Goal: Information Seeking & Learning: Compare options

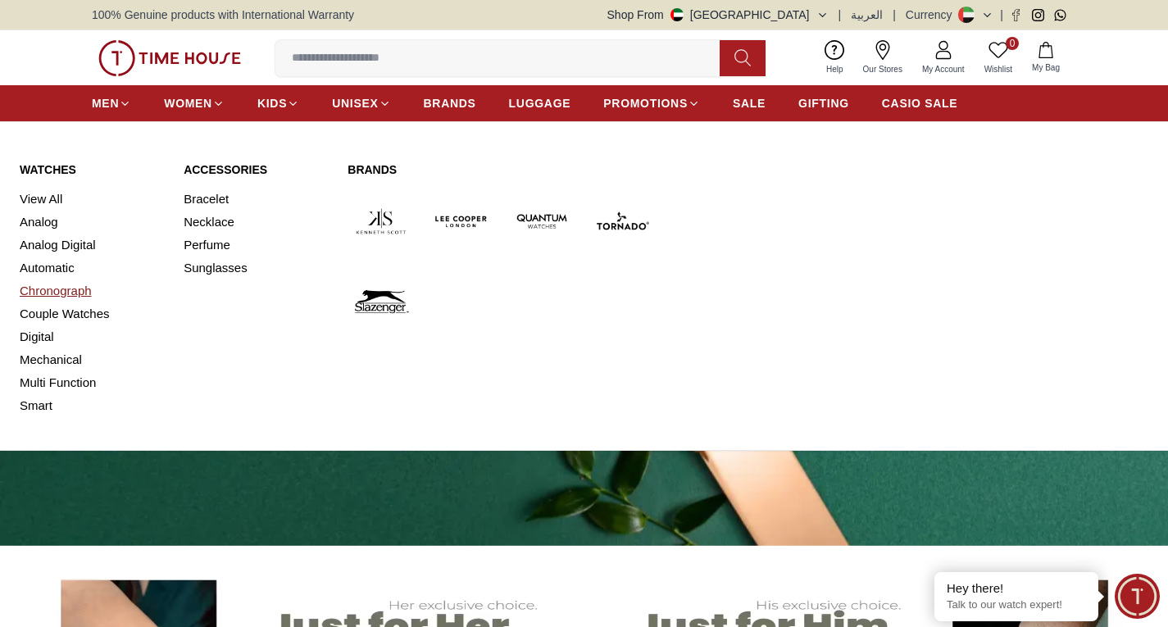
click at [55, 283] on link "Chronograph" at bounding box center [92, 291] width 144 height 23
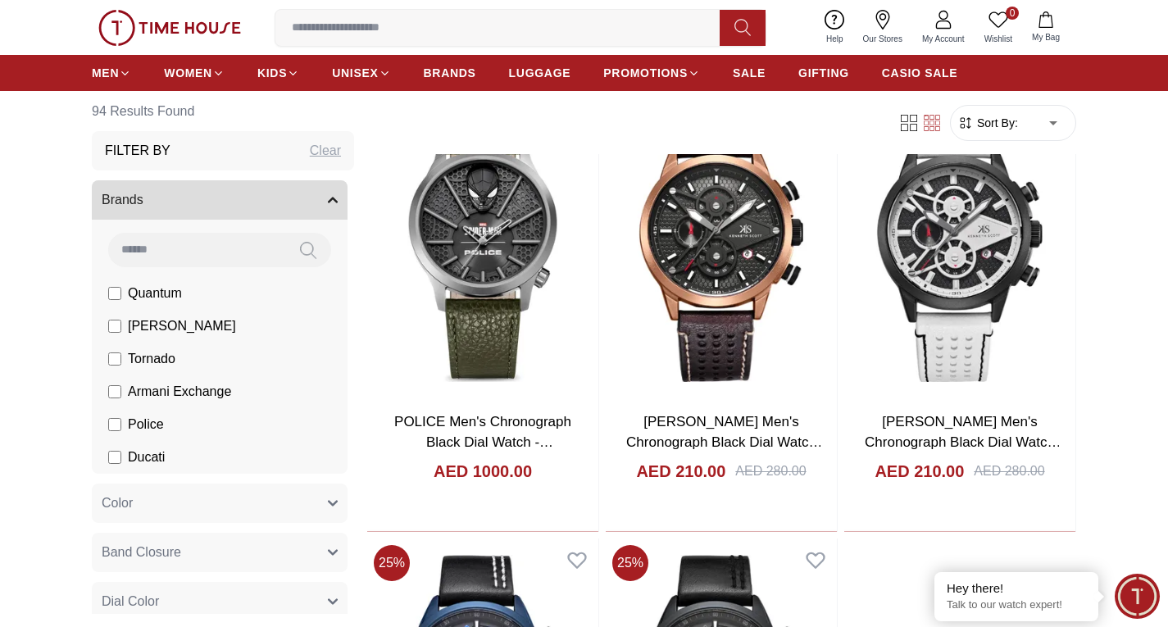
scroll to position [2950, 0]
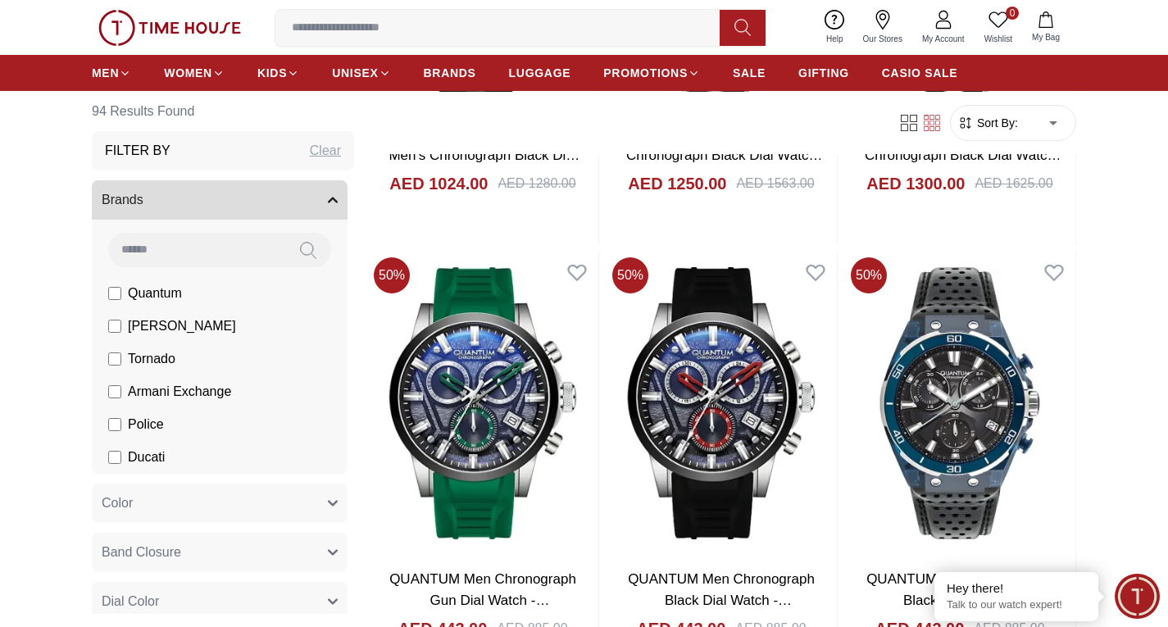
scroll to position [5463, 0]
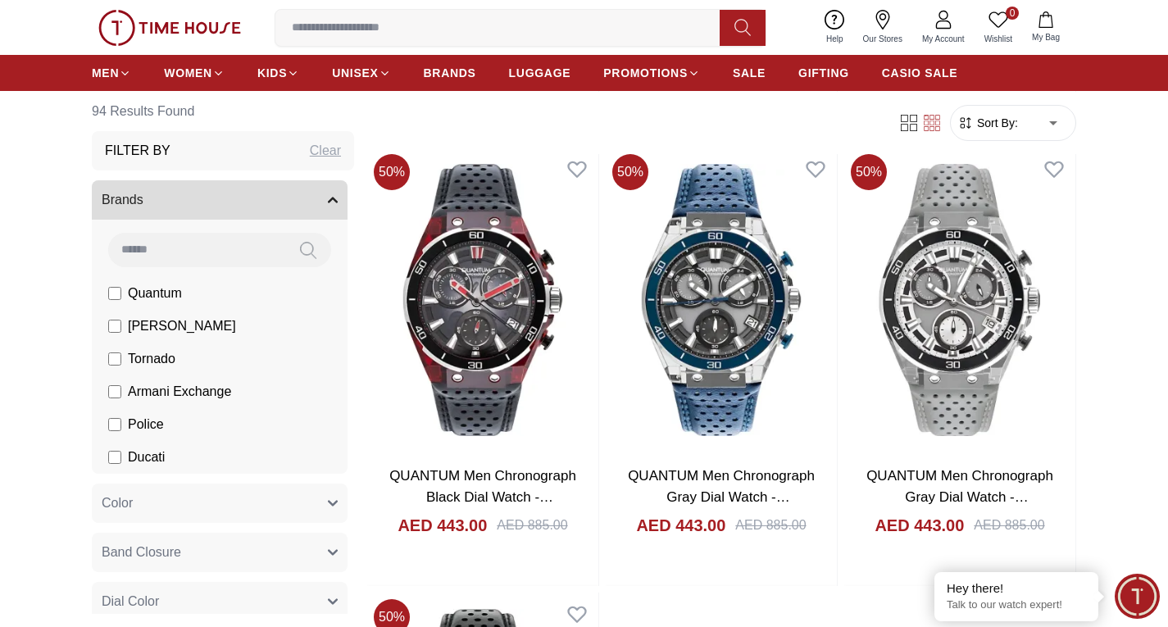
scroll to position [6012, 0]
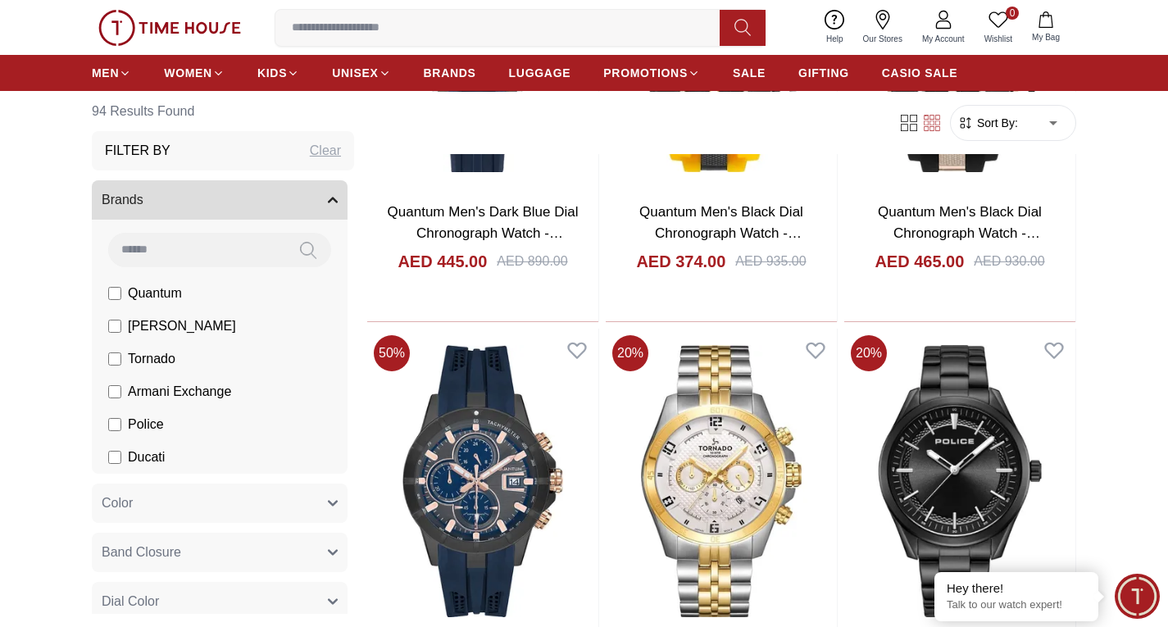
scroll to position [9292, 0]
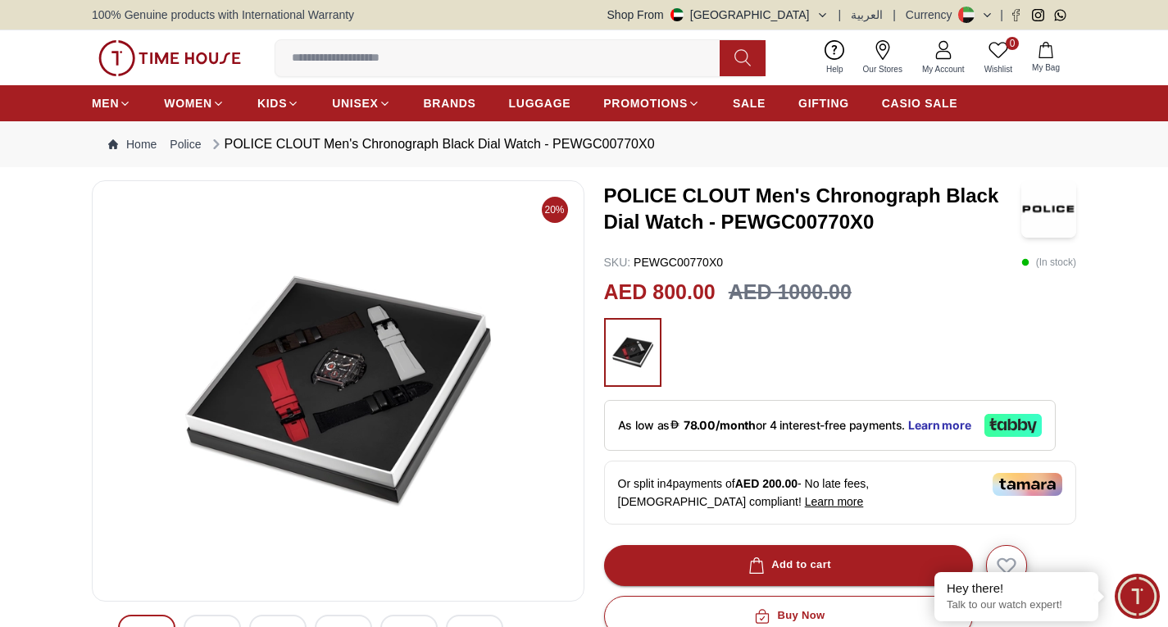
click at [408, 338] on img at bounding box center [338, 391] width 465 height 394
click at [353, 397] on img at bounding box center [338, 391] width 465 height 394
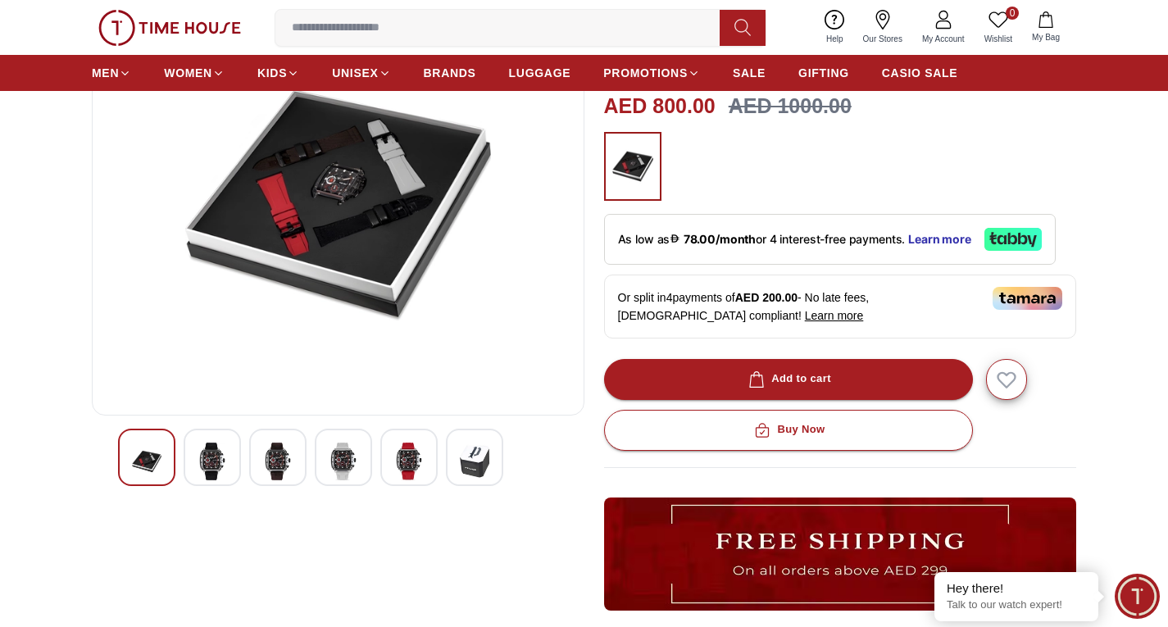
scroll to position [251, 0]
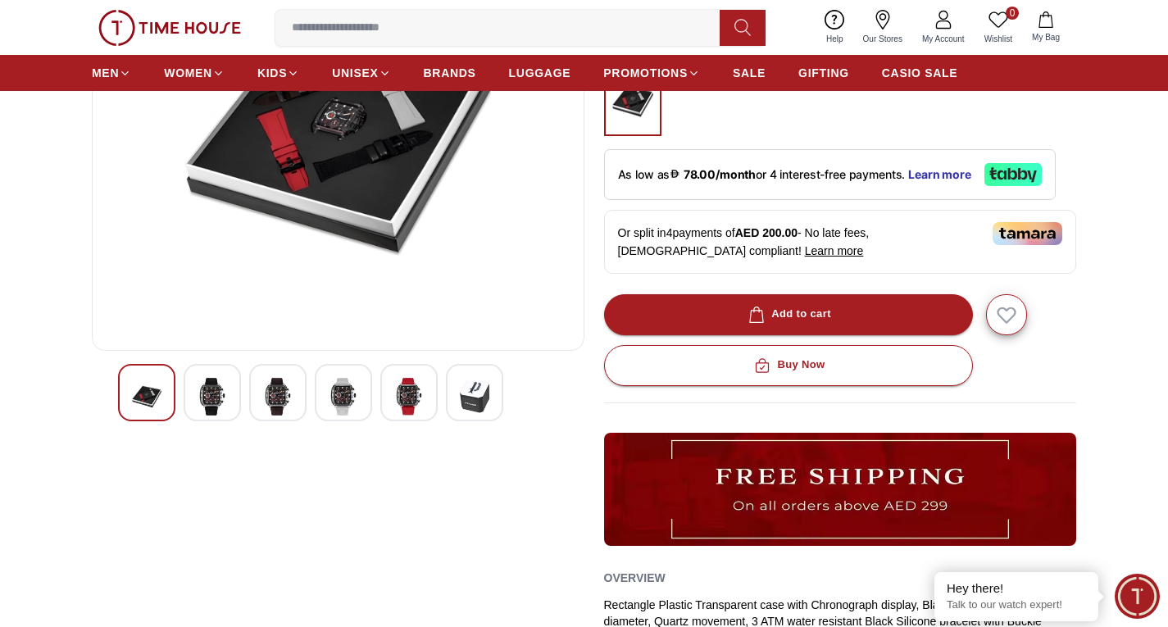
click at [204, 364] on div at bounding box center [212, 392] width 57 height 57
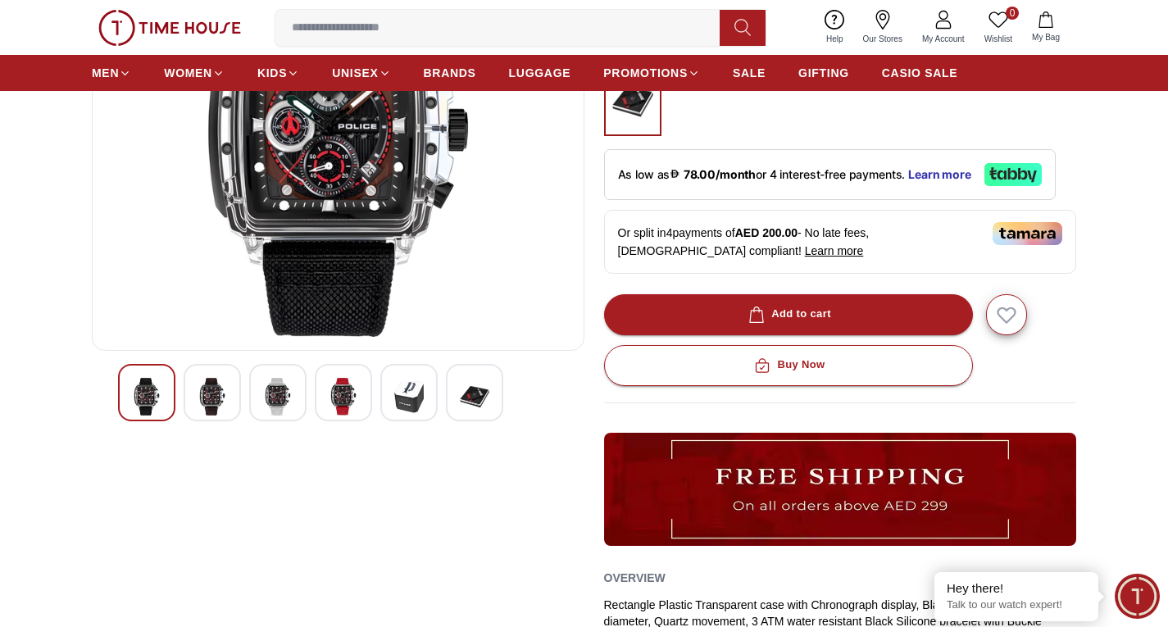
click at [275, 404] on img at bounding box center [278, 397] width 30 height 38
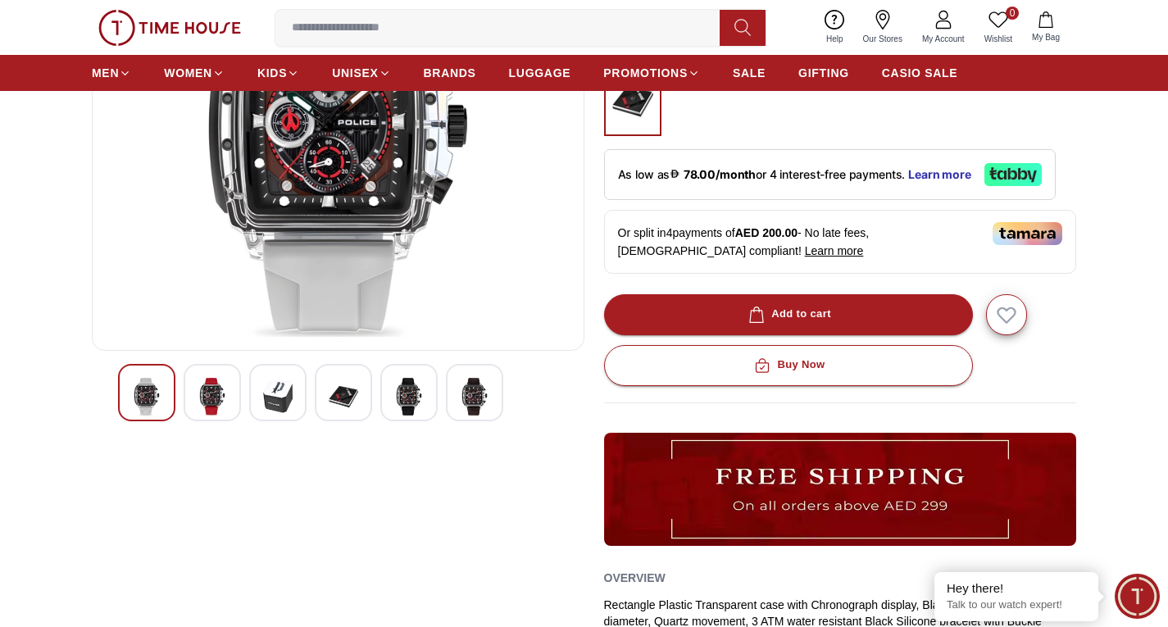
click at [328, 403] on div at bounding box center [343, 392] width 57 height 57
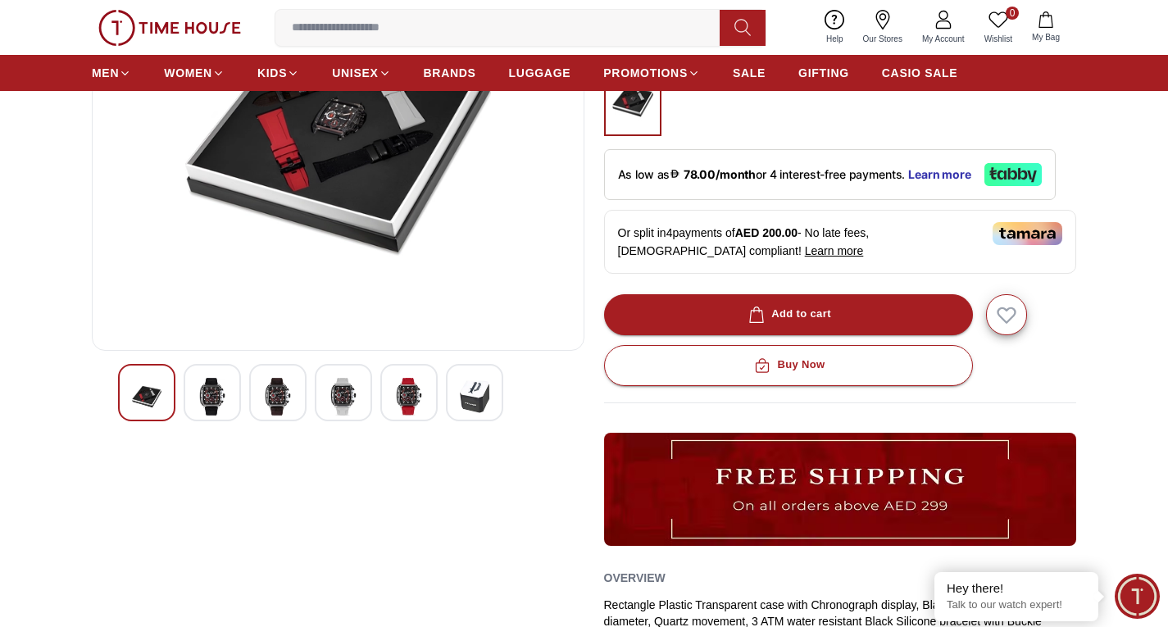
click at [394, 409] on img at bounding box center [409, 397] width 30 height 38
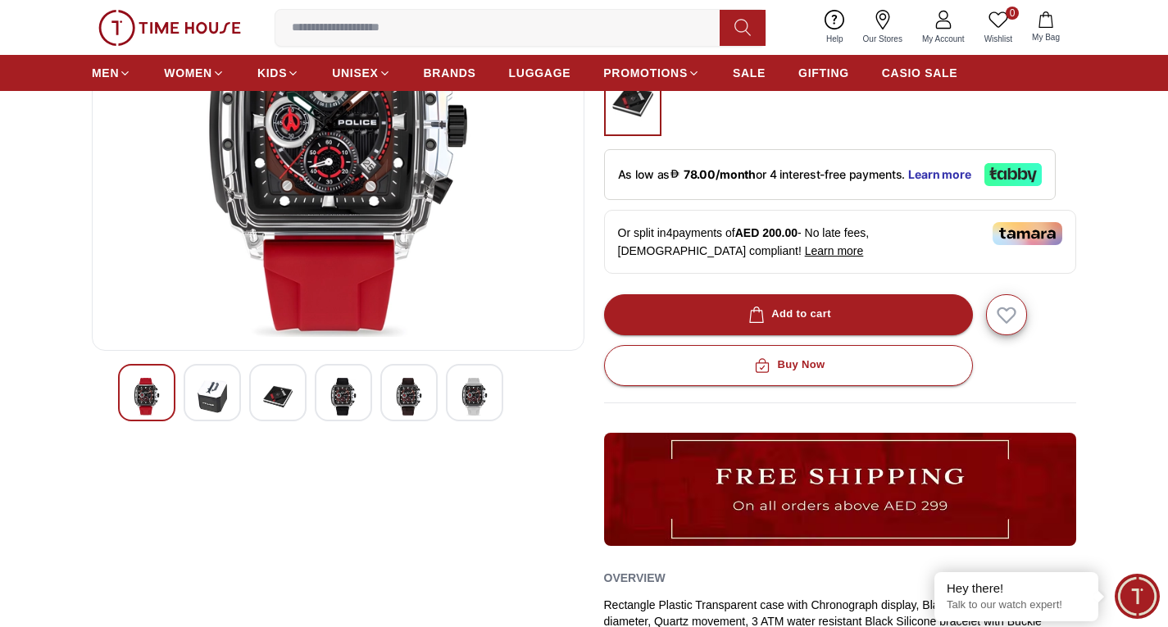
click at [491, 389] on div at bounding box center [474, 392] width 57 height 57
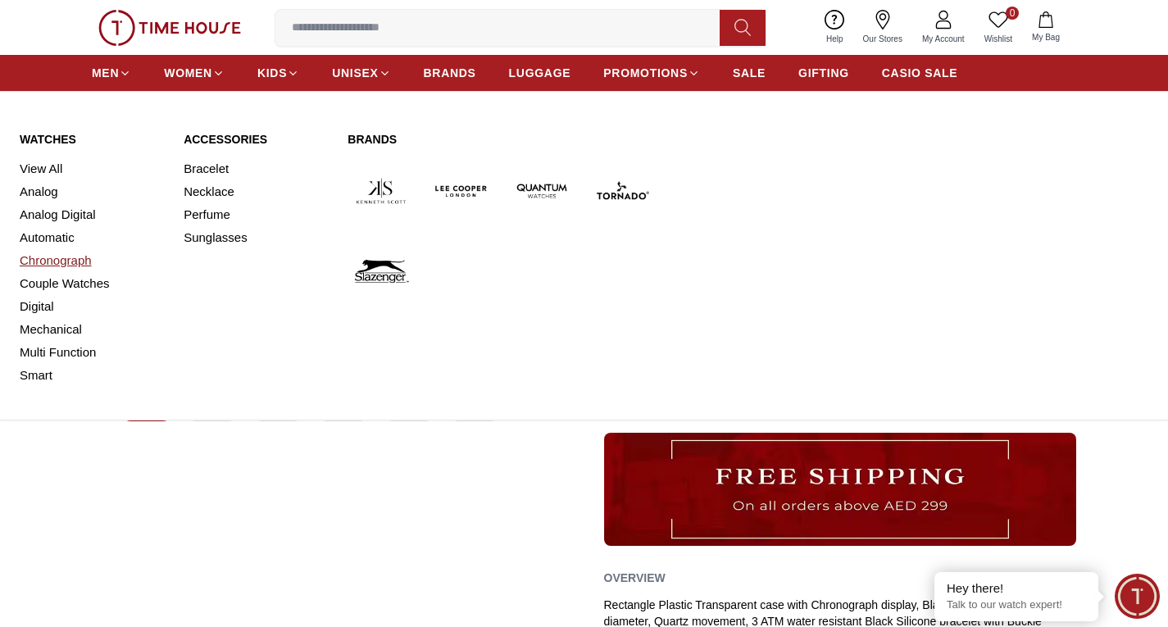
click at [71, 263] on link "Chronograph" at bounding box center [92, 260] width 144 height 23
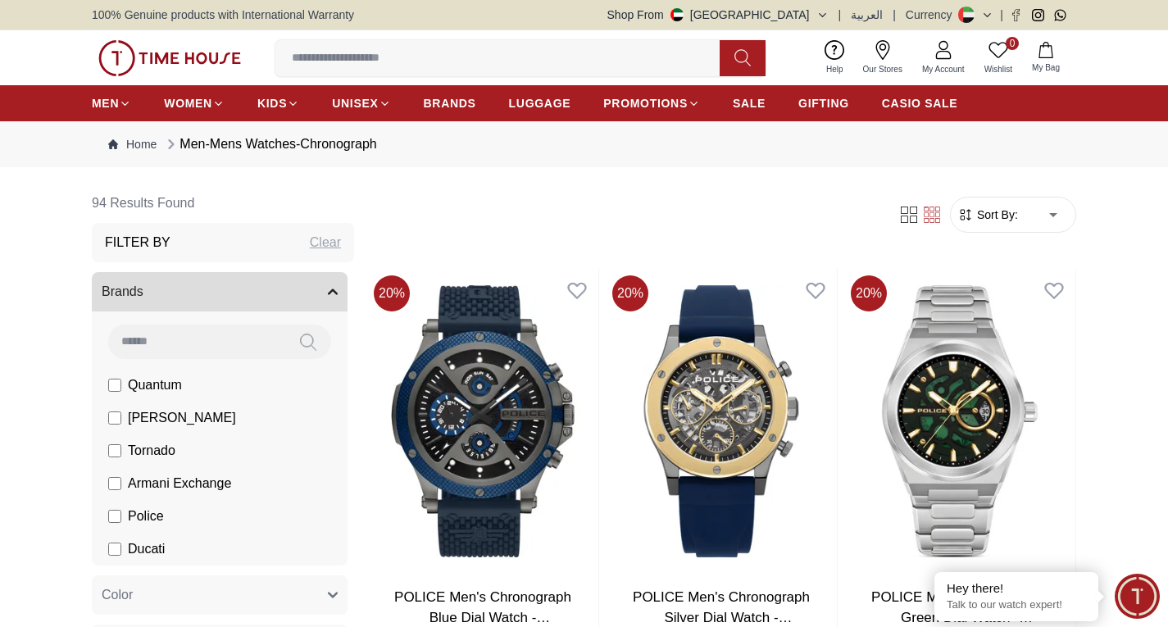
click at [116, 490] on label "Armani Exchange" at bounding box center [169, 484] width 123 height 20
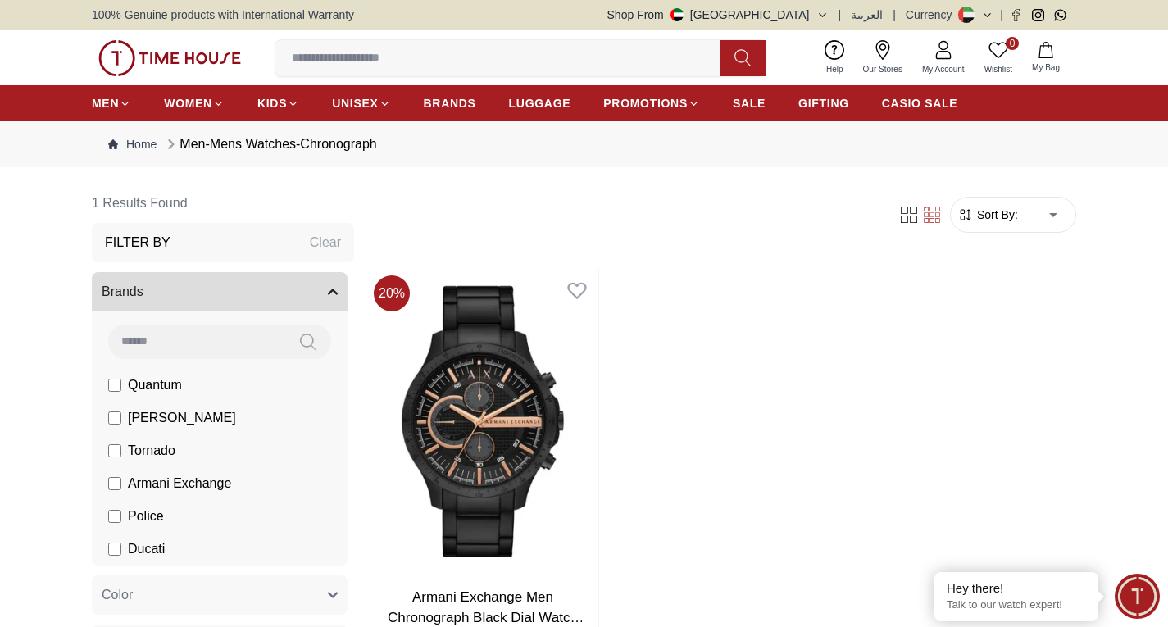
scroll to position [549, 0]
